Goal: Understand process/instructions

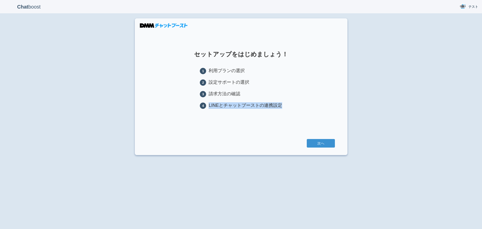
drag, startPoint x: 284, startPoint y: 107, endPoint x: 208, endPoint y: 106, distance: 75.6
click at [208, 106] on section "セットアップをはじめましょう！ 1 利用プランの選択 2 設定サポートの選択 3 請求方法の確認 4 LINEとチャットブーストの連携設定 次へ" at bounding box center [241, 86] width 213 height 137
click at [292, 103] on section "セットアップをはじめましょう！ 1 利用プランの選択 2 設定サポートの選択 3 請求方法の確認 4 LINEとチャットブーストの連携設定 次へ" at bounding box center [241, 86] width 213 height 137
drag, startPoint x: 196, startPoint y: 105, endPoint x: 317, endPoint y: 103, distance: 120.5
click at [317, 103] on section "セットアップをはじめましょう！ 1 利用プランの選択 2 設定サポートの選択 3 請求方法の確認 4 LINEとチャットブーストの連携設定 次へ" at bounding box center [241, 86] width 213 height 137
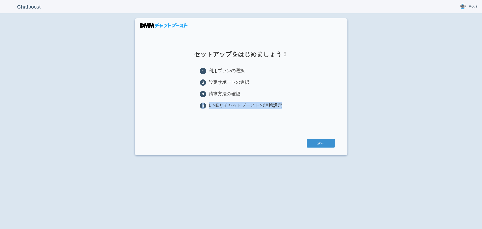
click at [278, 102] on li "4 LINEとチャットブーストの連携設定" at bounding box center [241, 105] width 82 height 7
drag, startPoint x: 290, startPoint y: 106, endPoint x: 188, endPoint y: 106, distance: 102.4
click at [188, 106] on section "セットアップをはじめましょう！ 1 利用プランの選択 2 設定サポートの選択 3 請求方法の確認 4 LINEとチャットブーストの連携設定 次へ" at bounding box center [241, 86] width 213 height 137
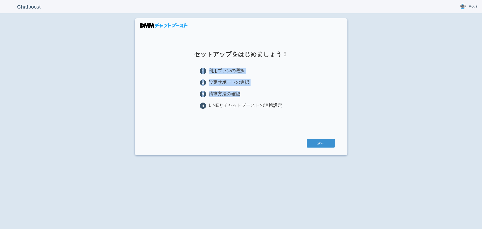
drag, startPoint x: 239, startPoint y: 93, endPoint x: 198, endPoint y: 65, distance: 49.9
click at [198, 65] on section "セットアップをはじめましょう！ 1 利用プランの選択 2 設定サポートの選択 3 請求方法の確認 4 LINEとチャットブーストの連携設定 次へ" at bounding box center [241, 86] width 213 height 137
click at [184, 77] on section "セットアップをはじめましょう！ 1 利用プランの選択 2 設定サポートの選択 3 請求方法の確認 4 LINEとチャットブーストの連携設定 次へ" at bounding box center [241, 86] width 213 height 137
